Goal: Task Accomplishment & Management: Use online tool/utility

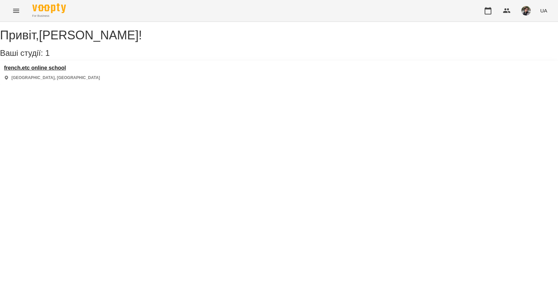
click at [67, 71] on h3 "french.etc online school" at bounding box center [52, 68] width 96 height 6
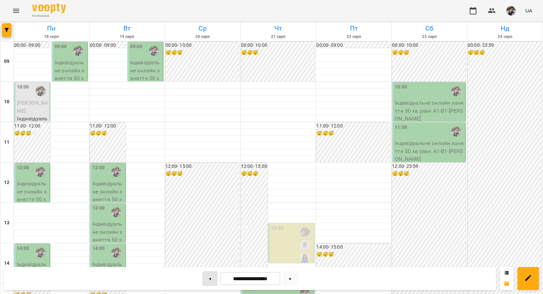
click at [210, 282] on button at bounding box center [210, 278] width 15 height 15
type input "**********"
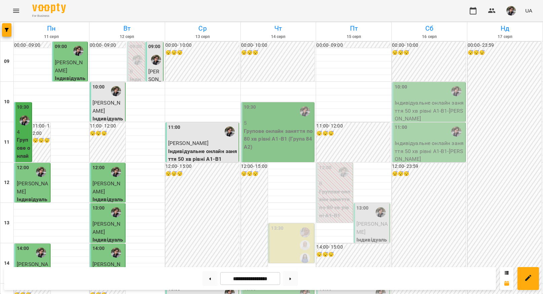
click at [259, 125] on p "5" at bounding box center [278, 123] width 69 height 8
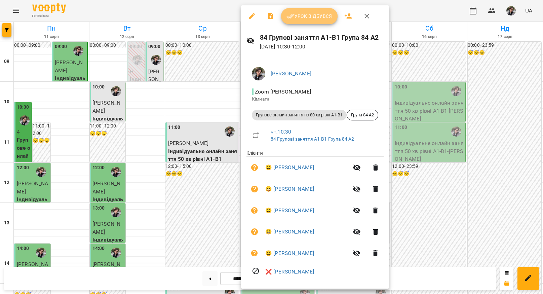
click at [313, 19] on span "Урок відбувся" at bounding box center [310, 16] width 46 height 8
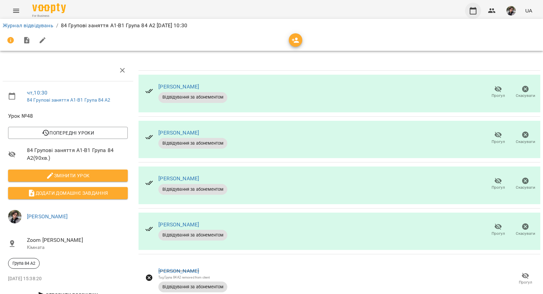
click at [475, 16] on button "button" at bounding box center [473, 11] width 16 height 16
